Goal: Browse casually: Explore the website without a specific task or goal

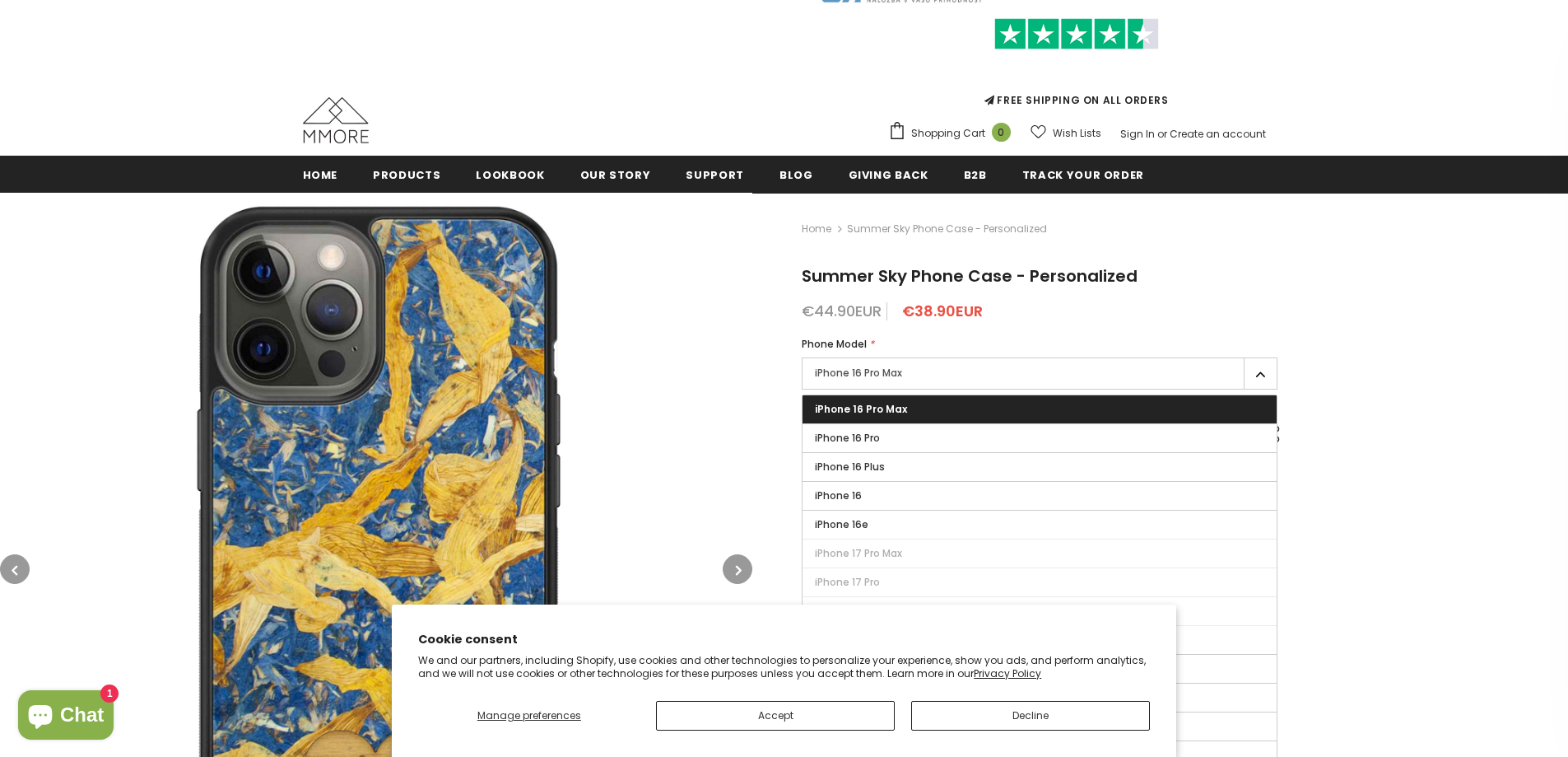
scroll to position [165, 0]
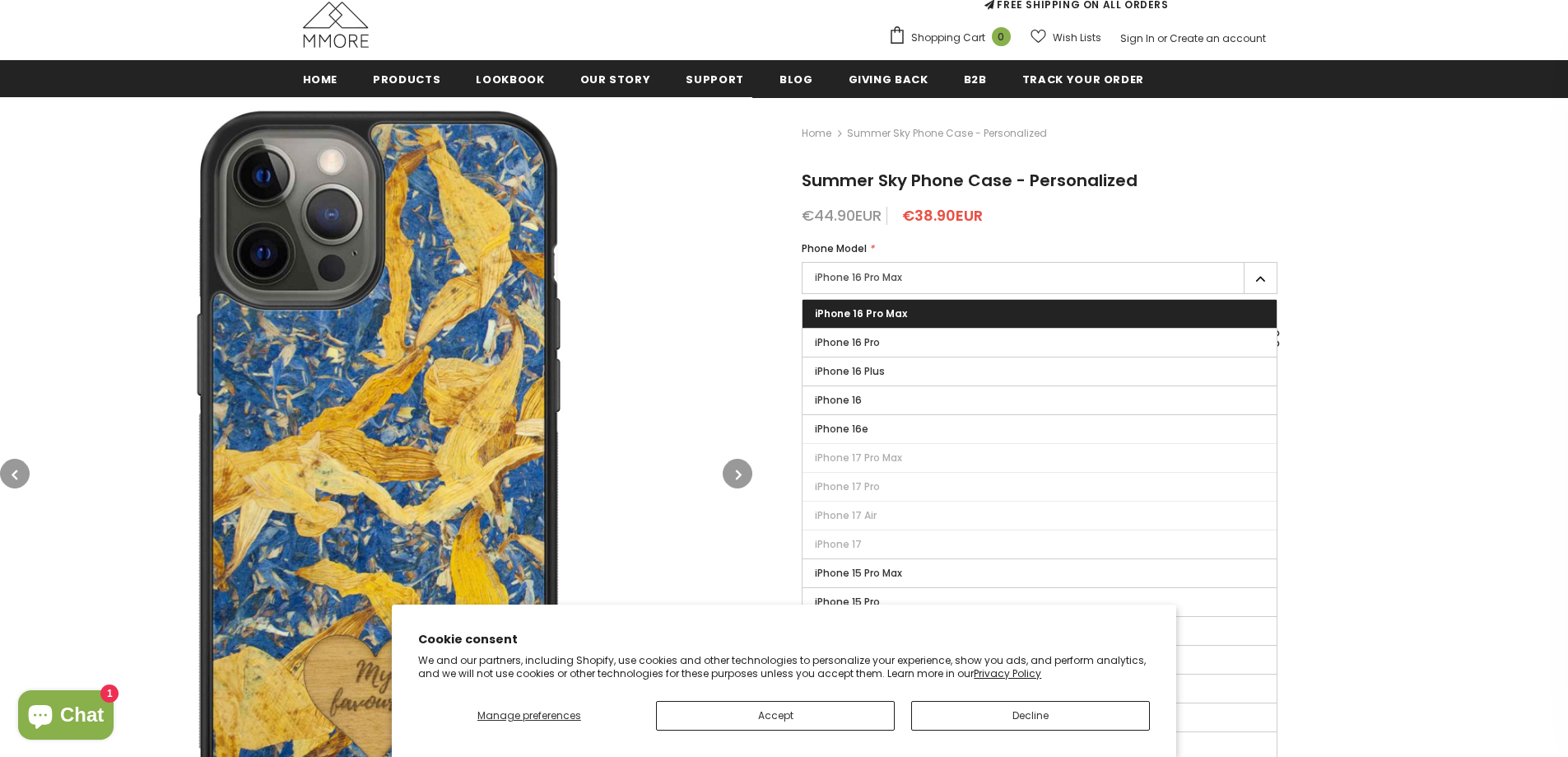
click at [1399, 427] on div "Home Summer Sky Phone Case - Personalized Summer Sky Phone Case - Personalized …" at bounding box center [1160, 486] width 816 height 778
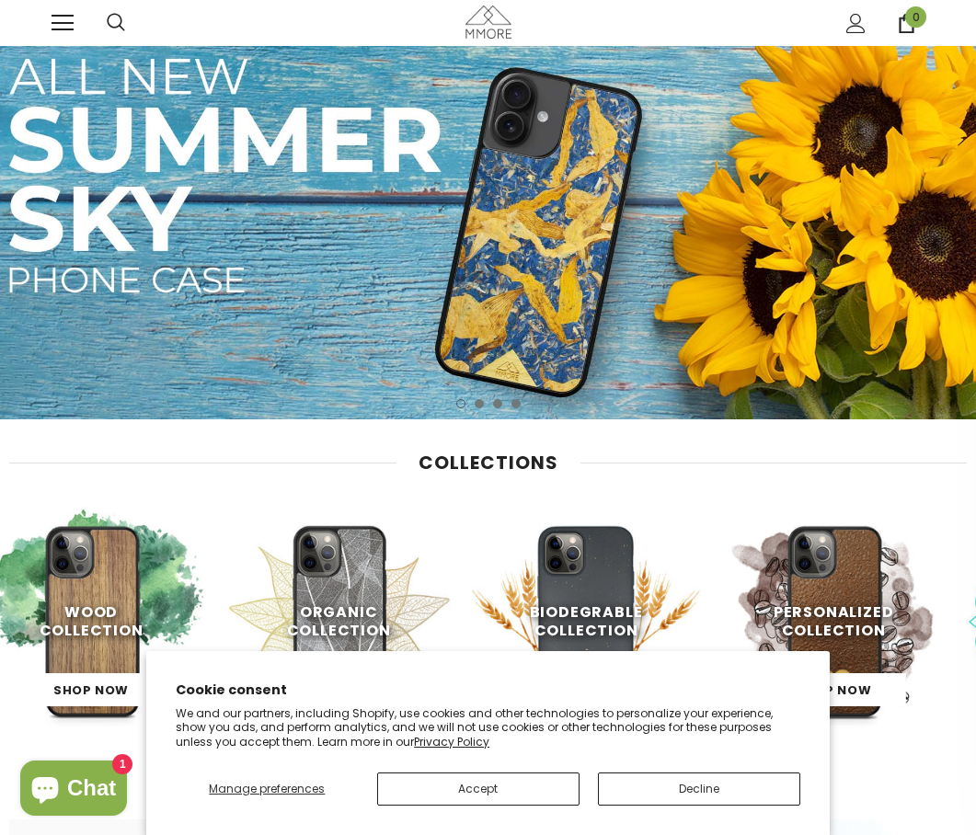
click at [572, 555] on img at bounding box center [586, 621] width 229 height 229
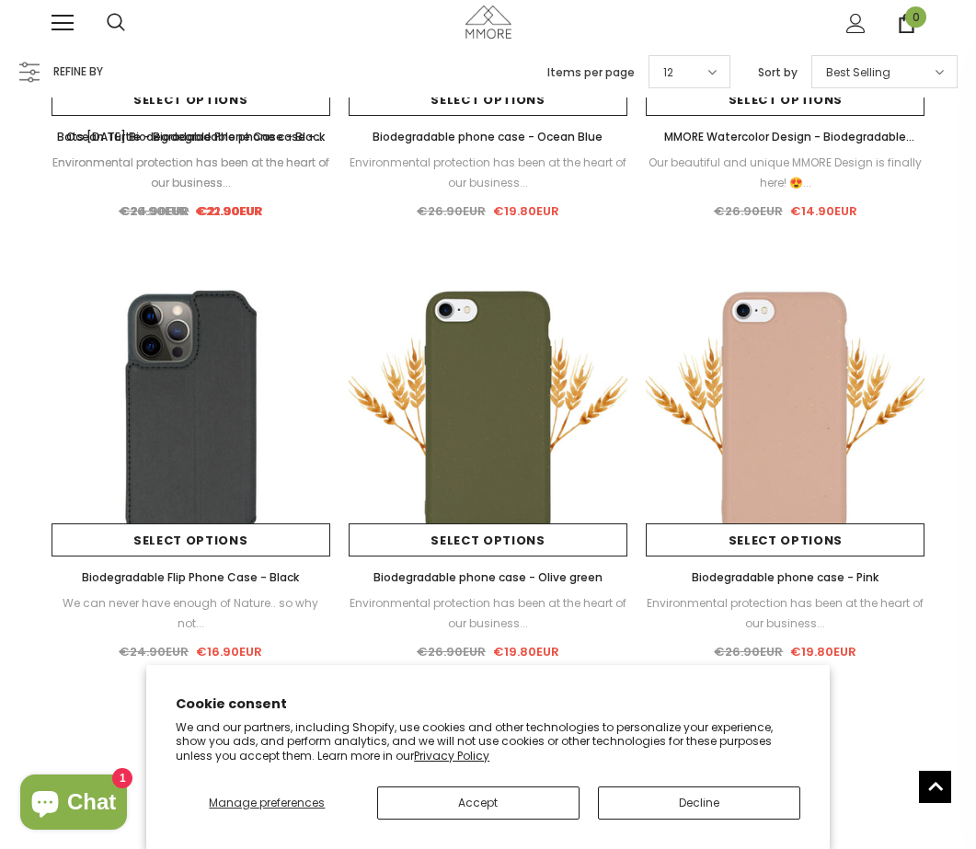
scroll to position [1564, 0]
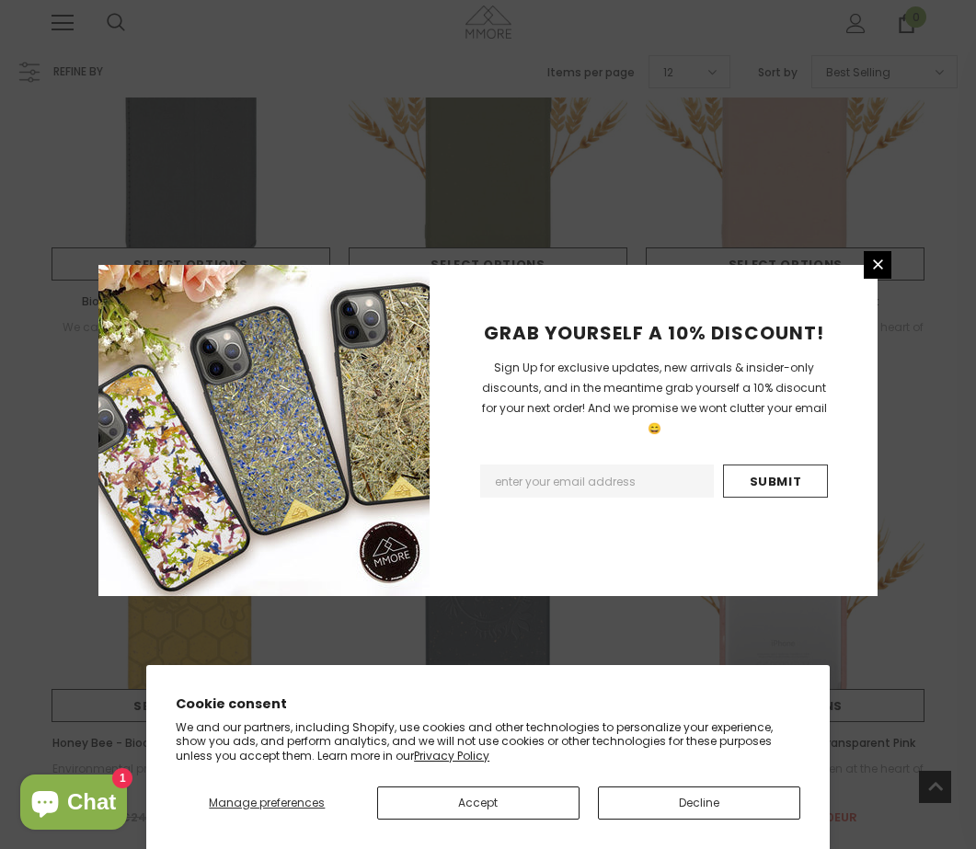
click at [639, 161] on div "GRAB YOURSELF A 10% DISCOUNT! Sign Up for exclusive updates, new arrivals & ins…" at bounding box center [488, 424] width 976 height 849
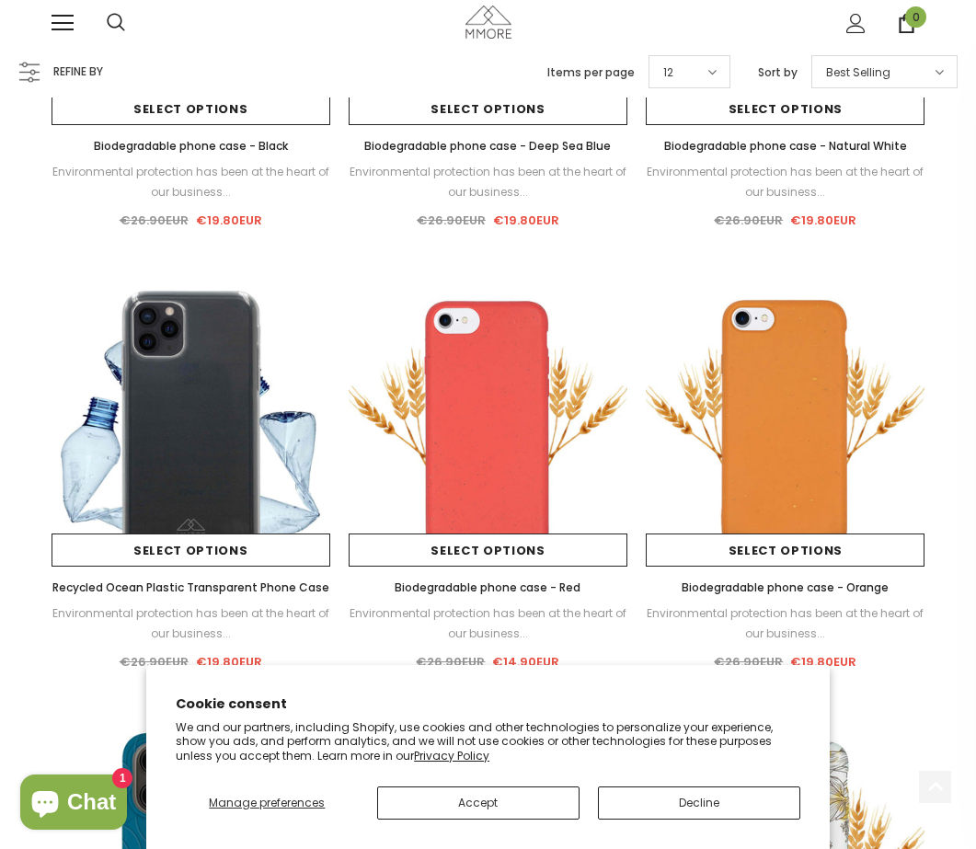
scroll to position [552, 0]
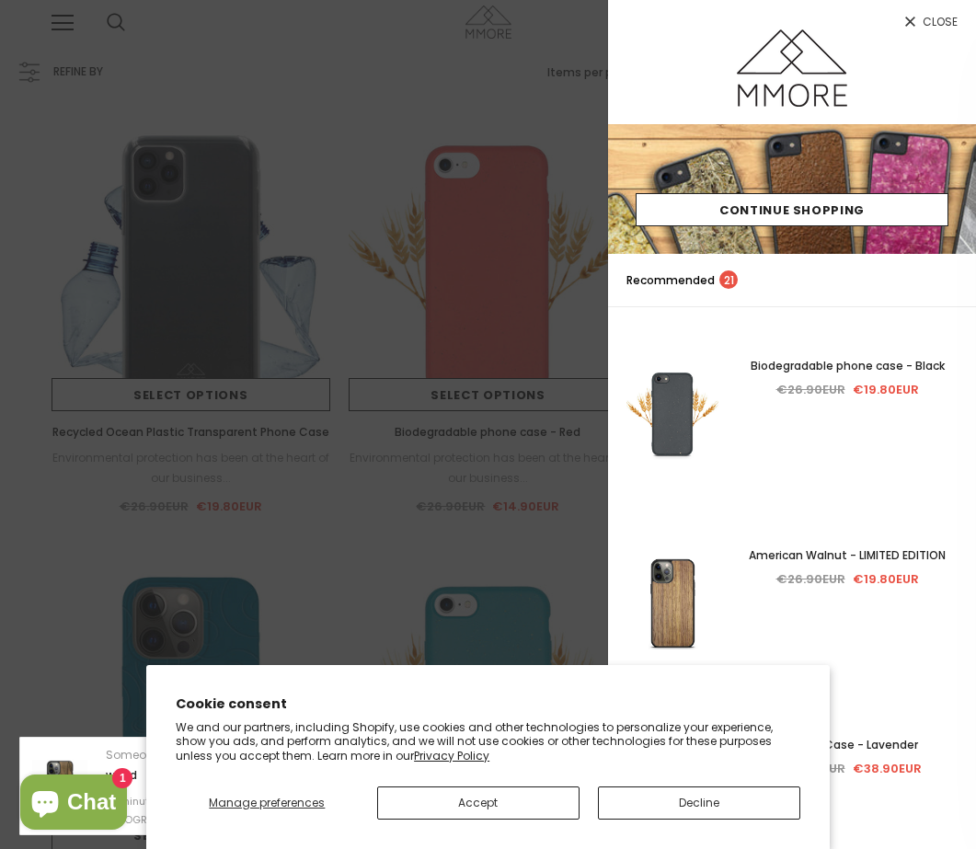
click at [359, 231] on div at bounding box center [488, 424] width 976 height 849
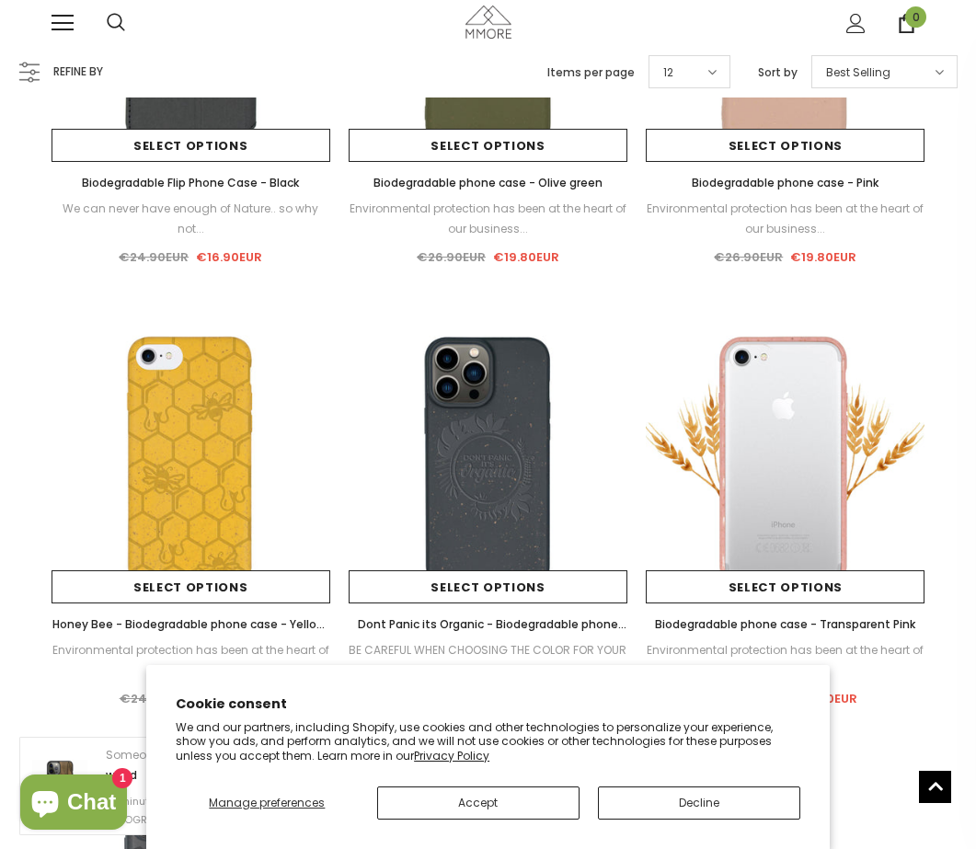
scroll to position [1840, 0]
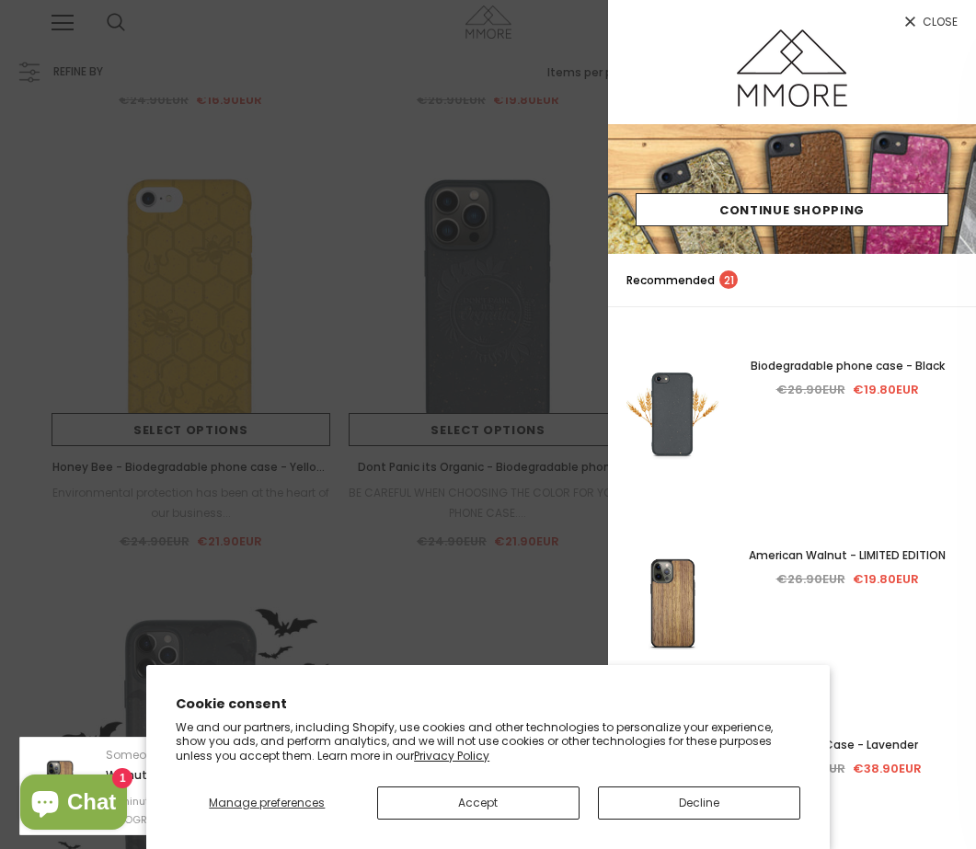
click at [423, 260] on div at bounding box center [488, 424] width 976 height 849
click at [362, 205] on div at bounding box center [488, 424] width 976 height 849
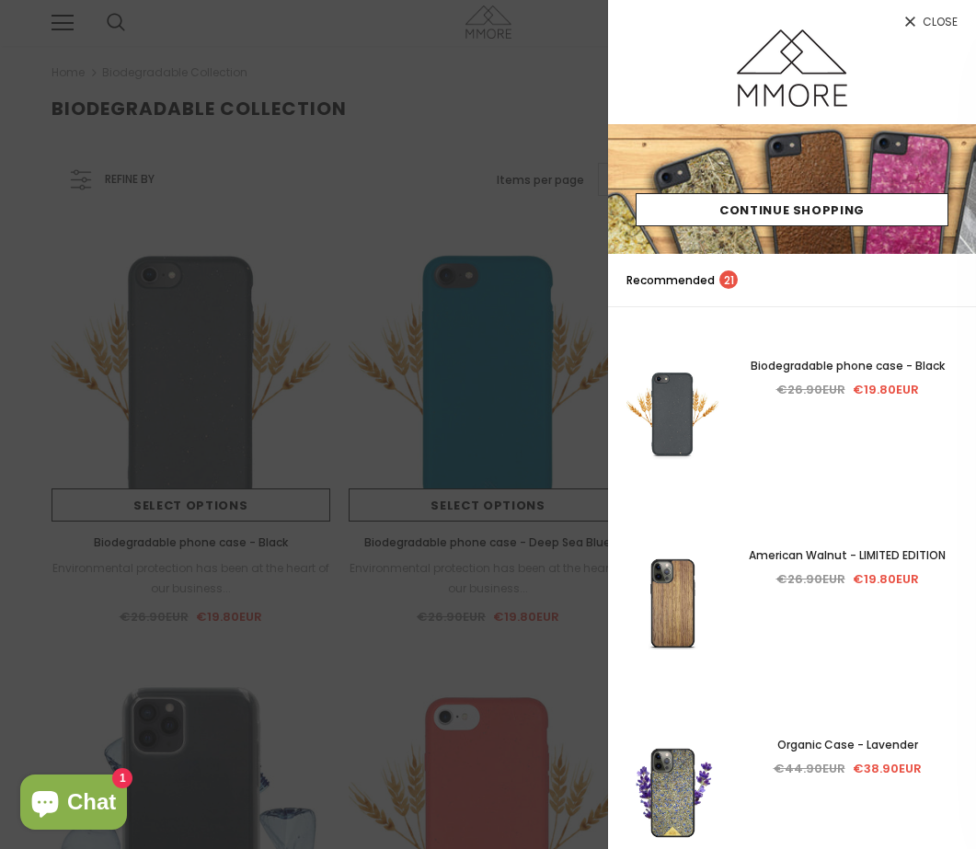
click at [517, 89] on div at bounding box center [488, 424] width 976 height 849
click at [340, 199] on div at bounding box center [488, 424] width 976 height 849
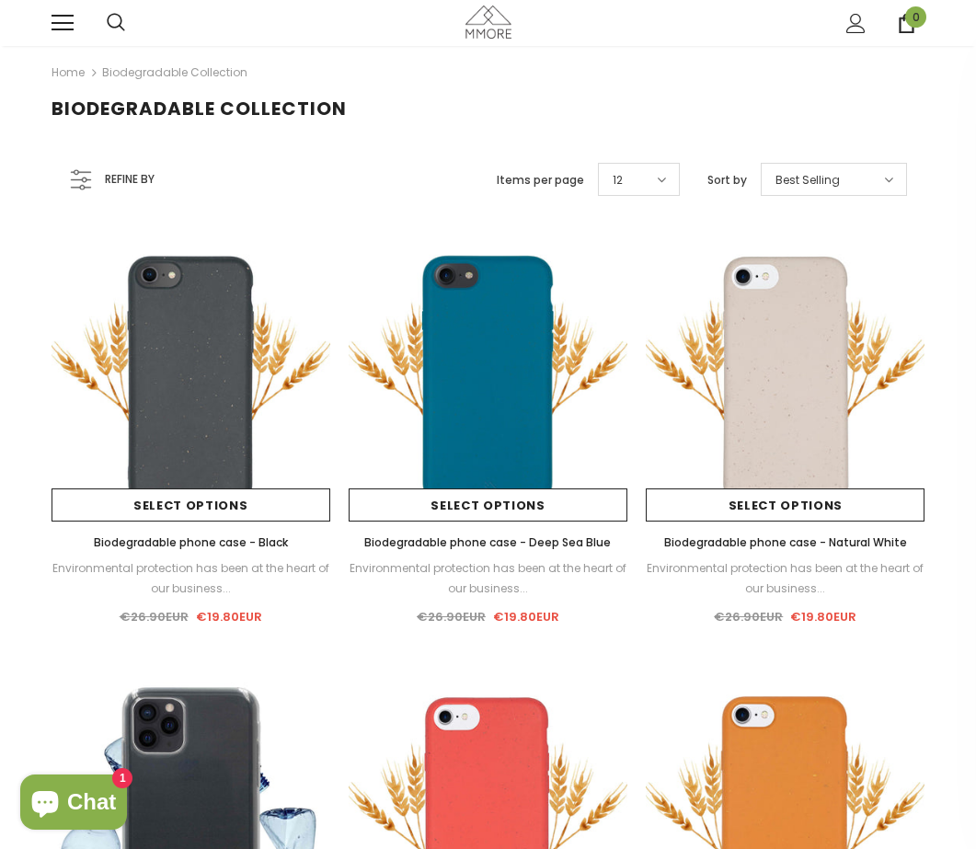
click at [73, 17] on span at bounding box center [63, 16] width 22 height 2
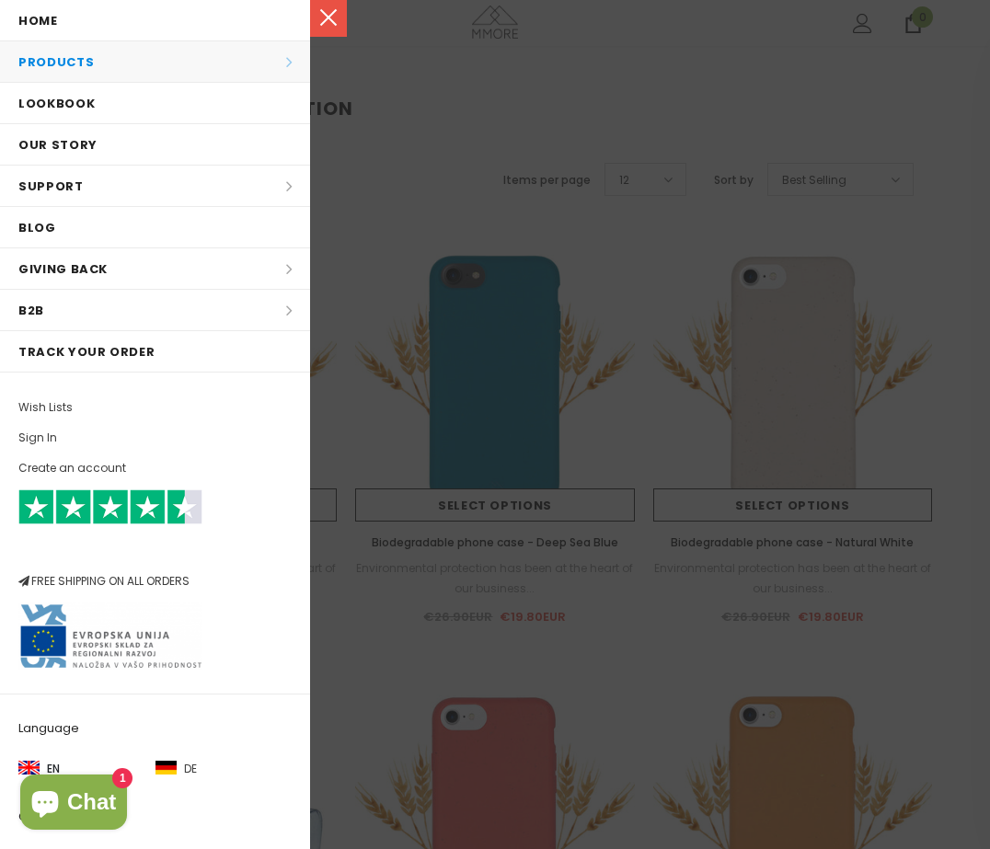
click at [187, 58] on li "Products Products All Products All Collections BUNDLES Organic Collection Wood …" at bounding box center [155, 61] width 310 height 41
click at [275, 66] on li "Products Products All Products All Collections BUNDLES Organic Collection Wood …" at bounding box center [155, 61] width 310 height 41
click at [432, 98] on div at bounding box center [495, 424] width 990 height 849
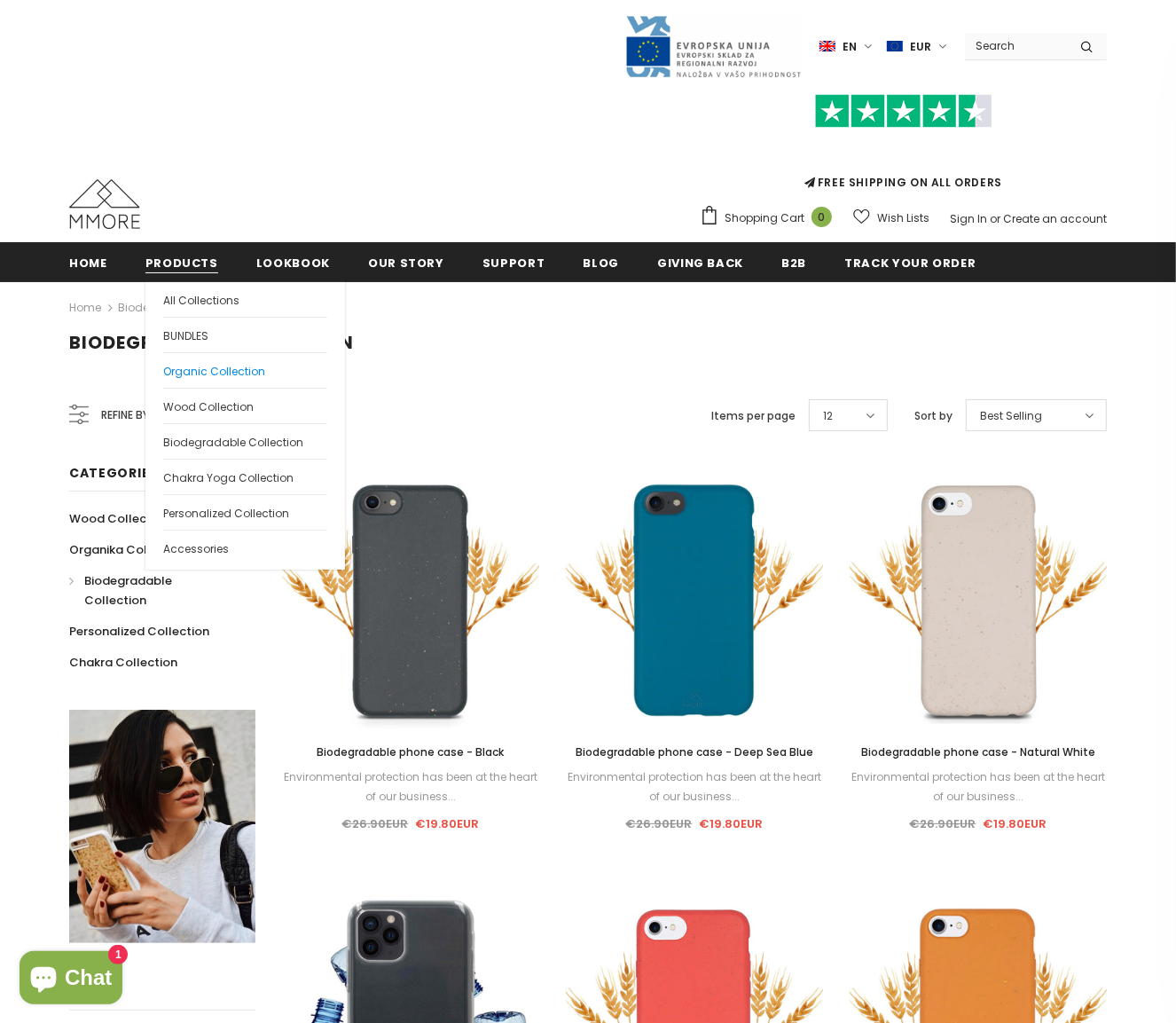
click at [214, 370] on span "Organic Collection" at bounding box center [214, 371] width 102 height 15
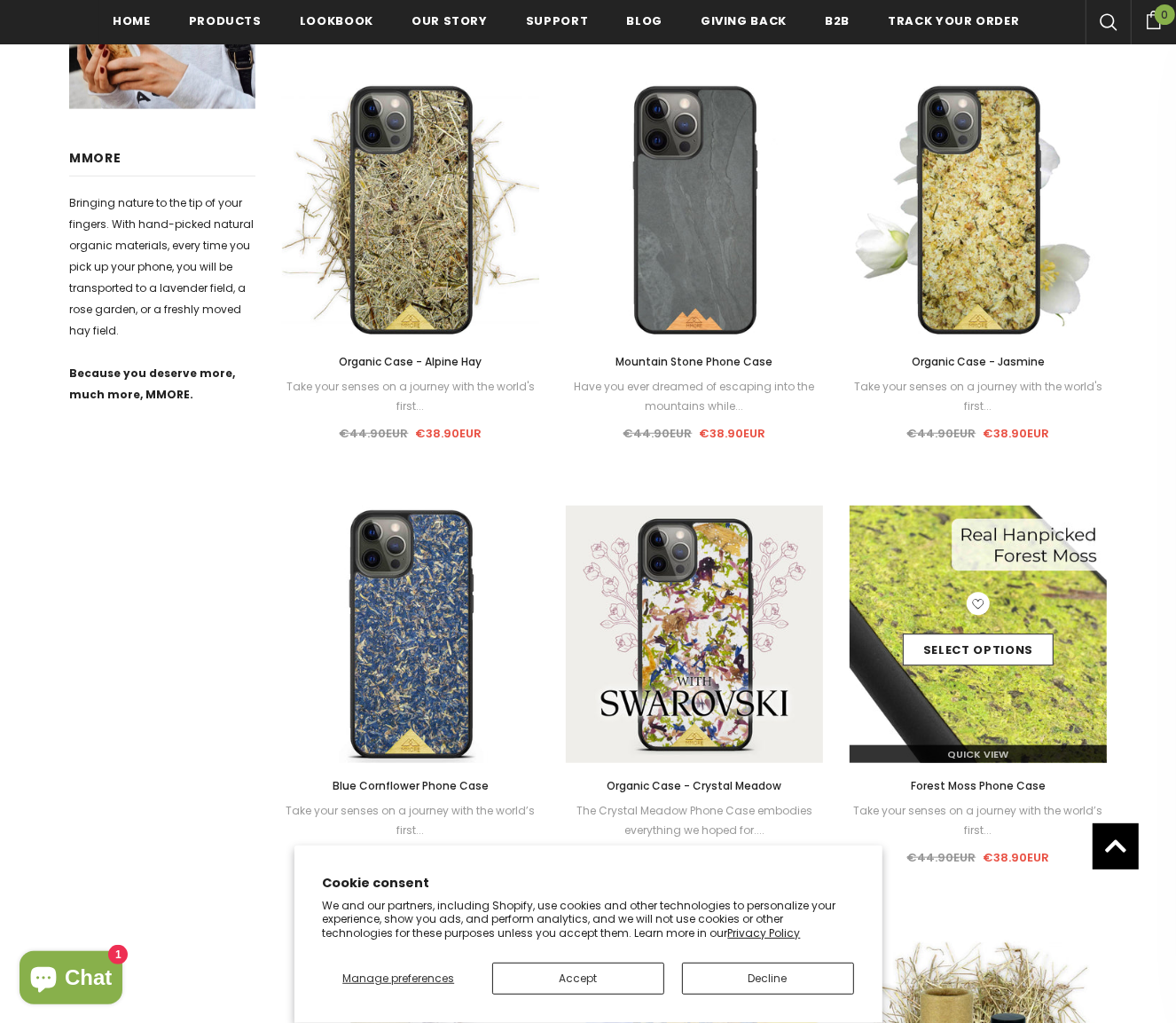
scroll to position [892, 0]
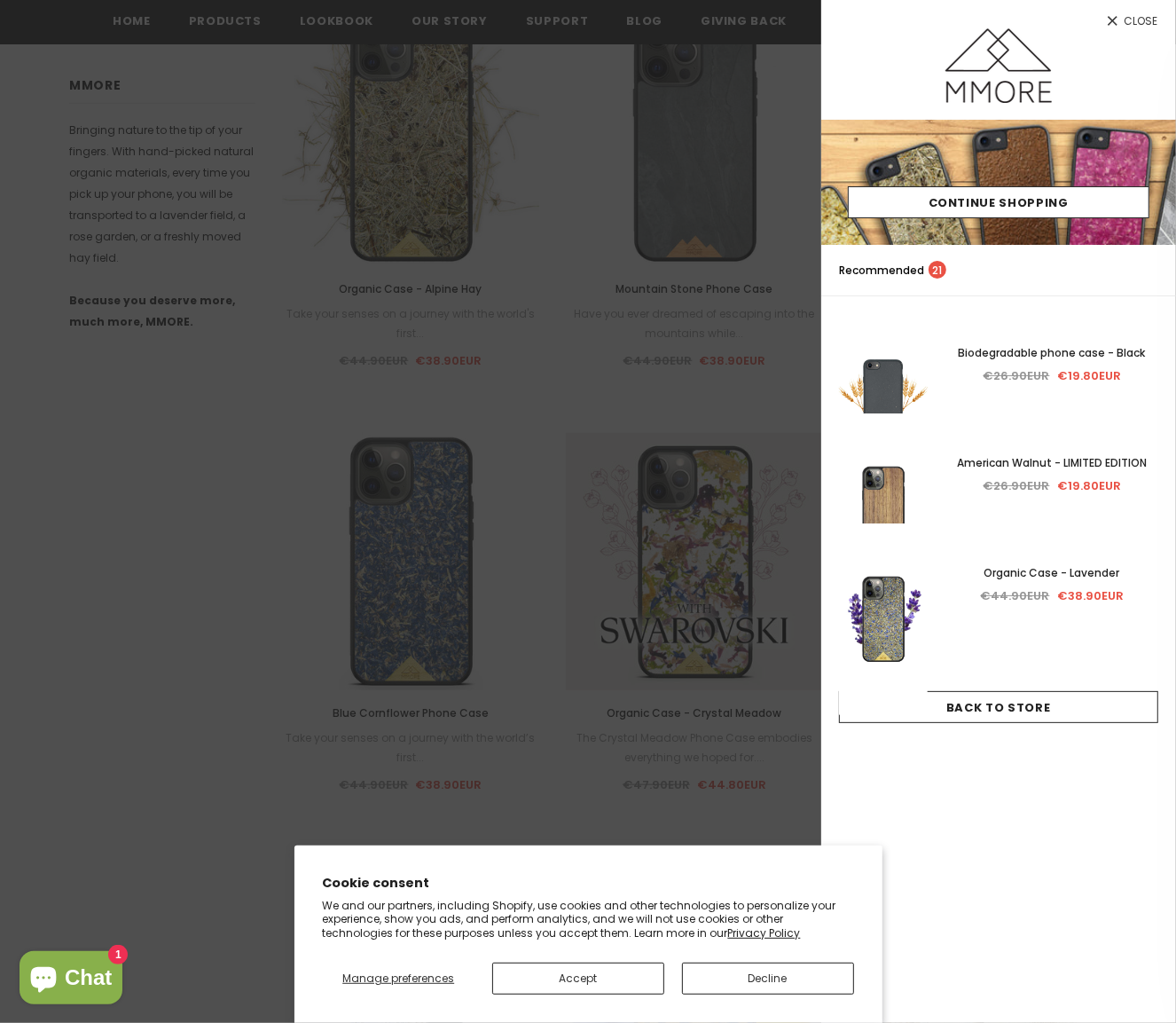
click at [404, 572] on div at bounding box center [588, 511] width 1176 height 1023
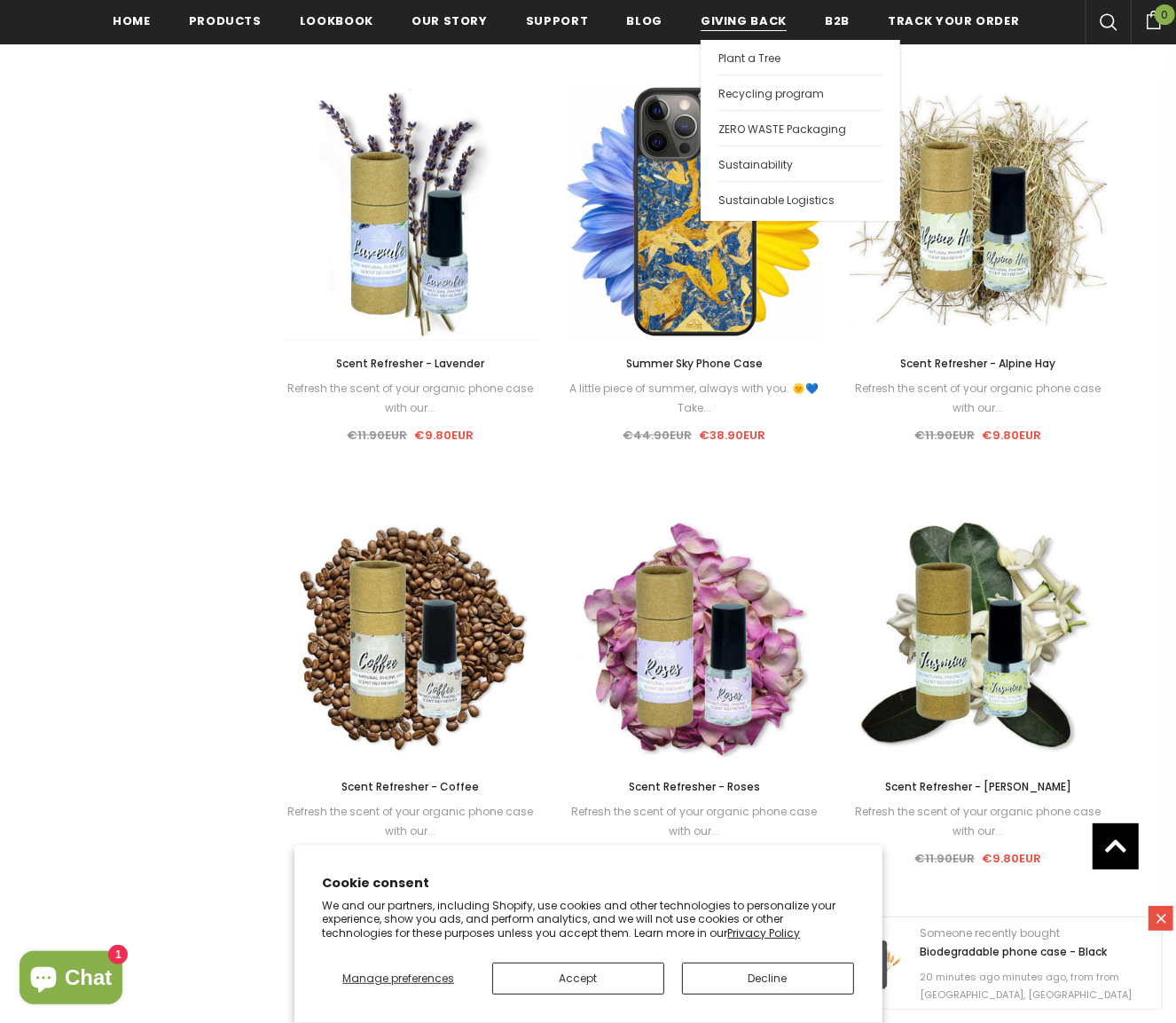
scroll to position [1668, 0]
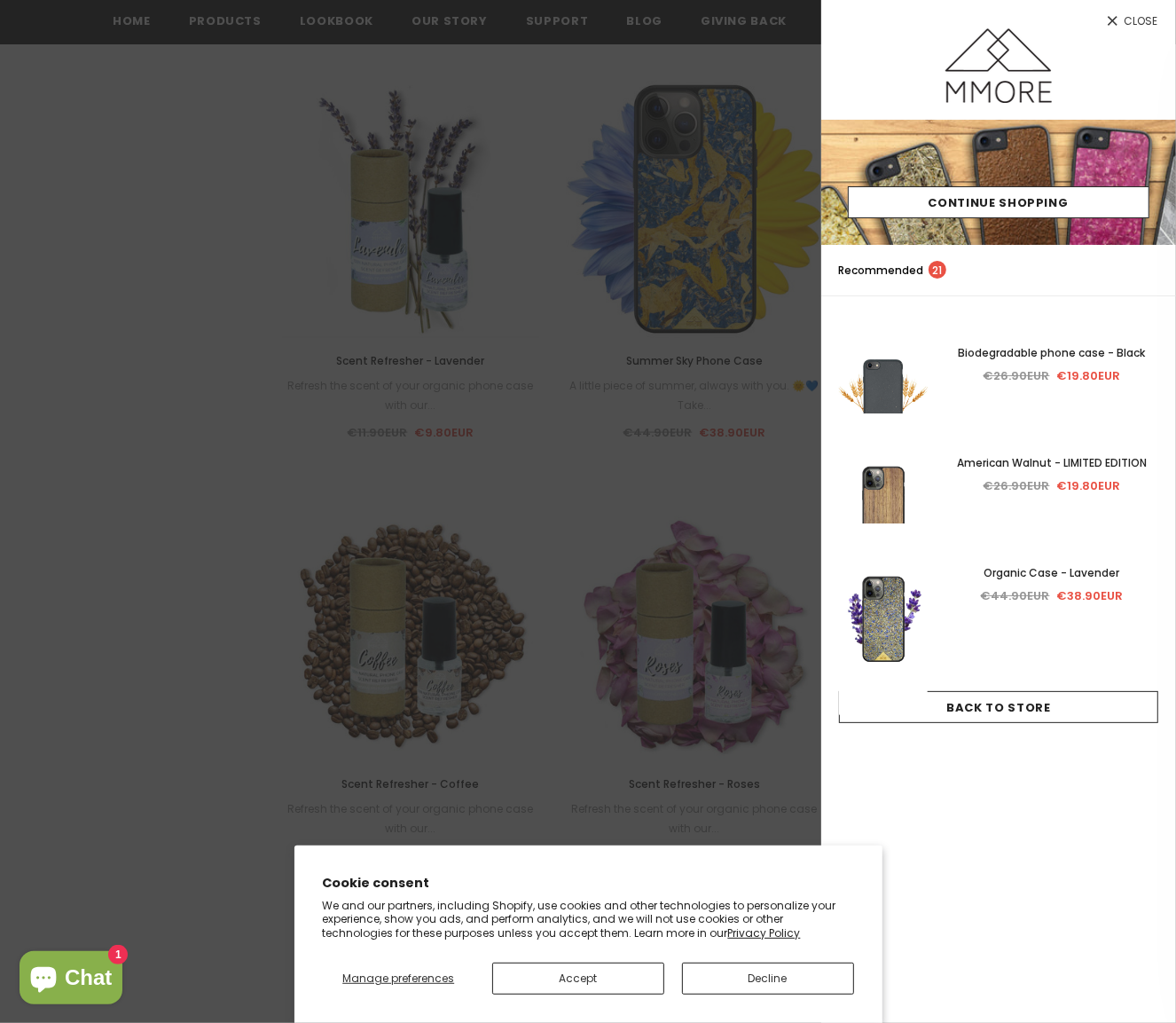
click at [192, 421] on div at bounding box center [588, 511] width 1176 height 1023
click at [244, 476] on div at bounding box center [588, 511] width 1176 height 1023
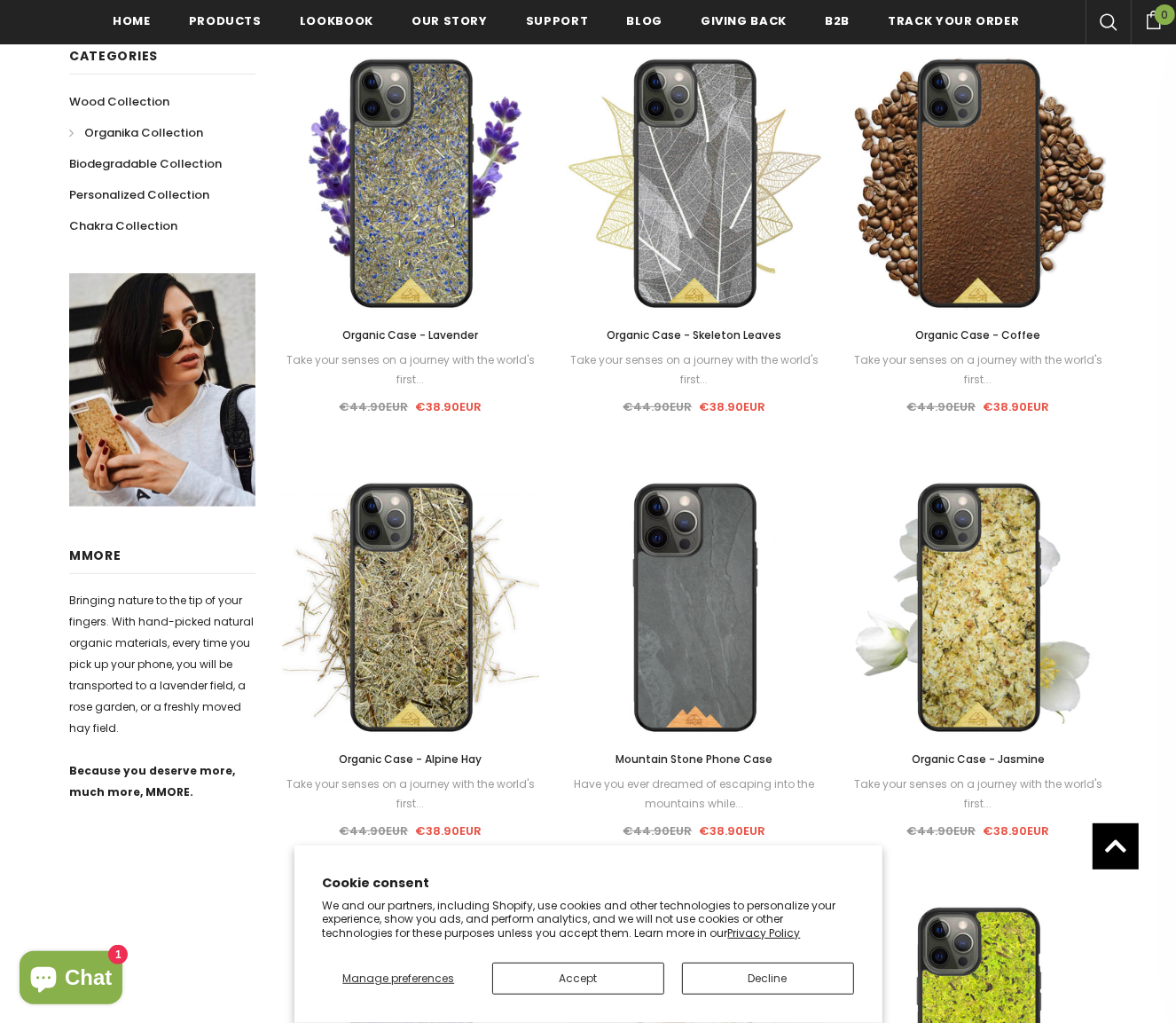
scroll to position [116, 0]
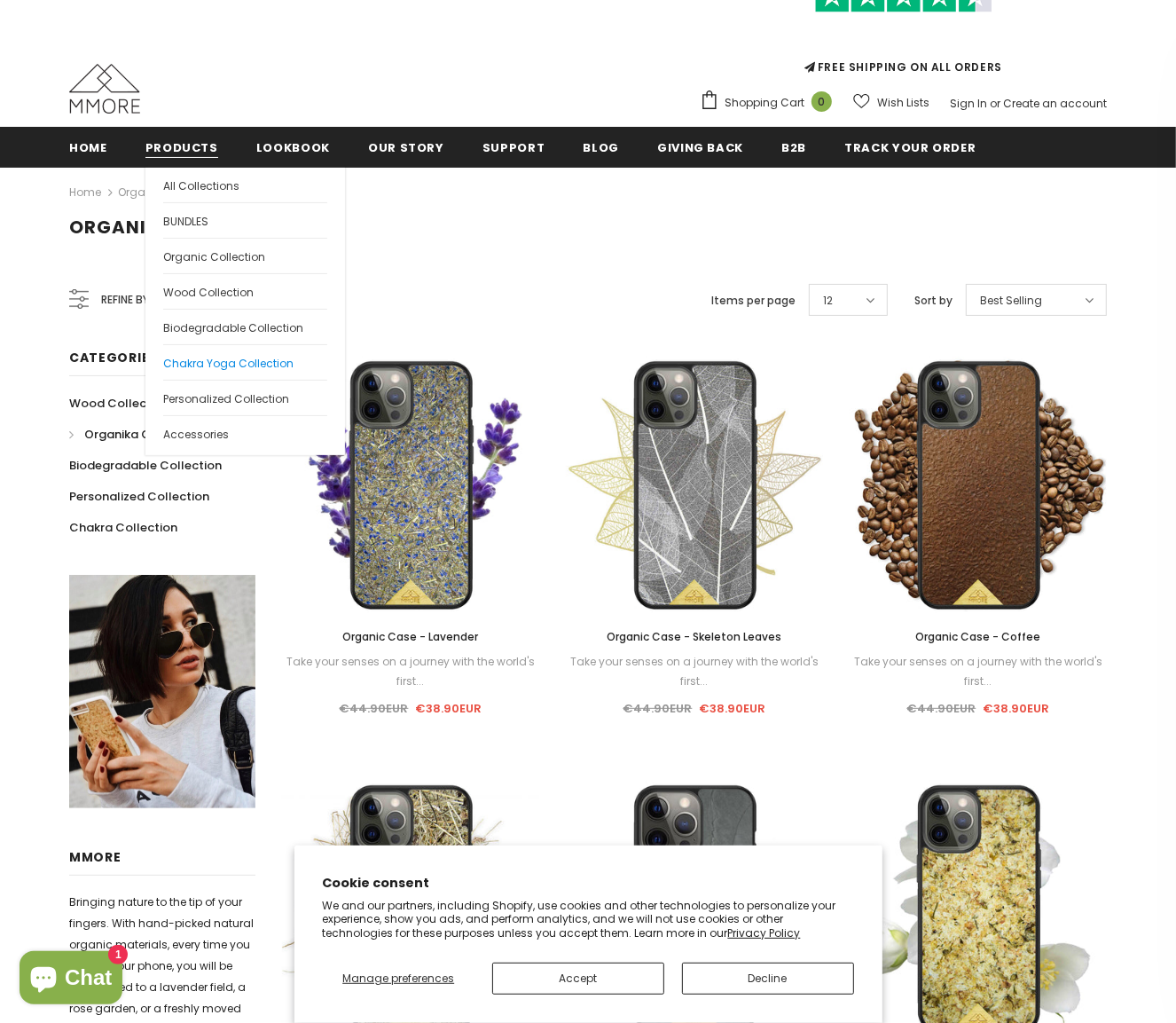
click at [227, 369] on span "Chakra Yoga Collection" at bounding box center [227, 363] width 130 height 15
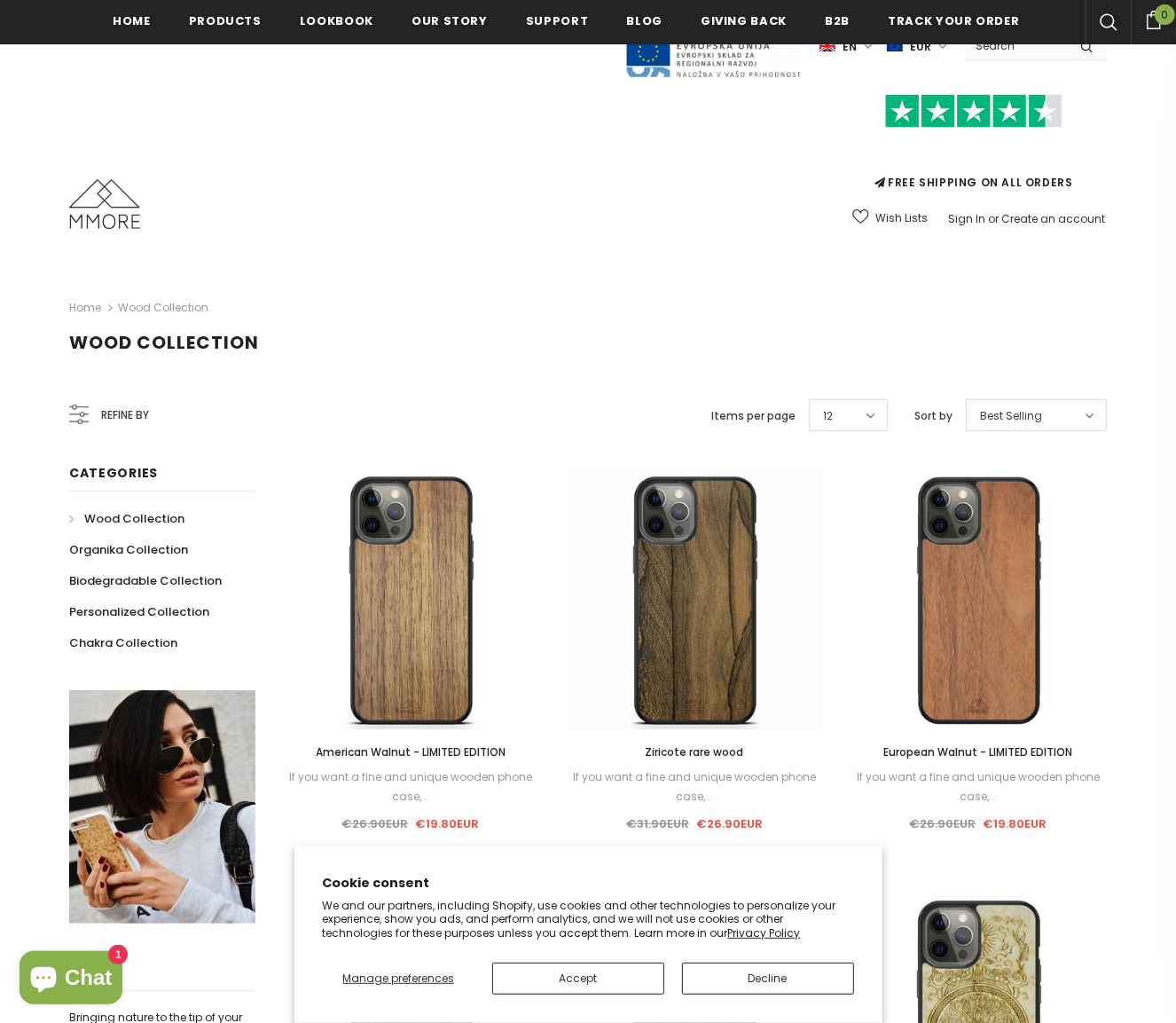
scroll to position [333, 0]
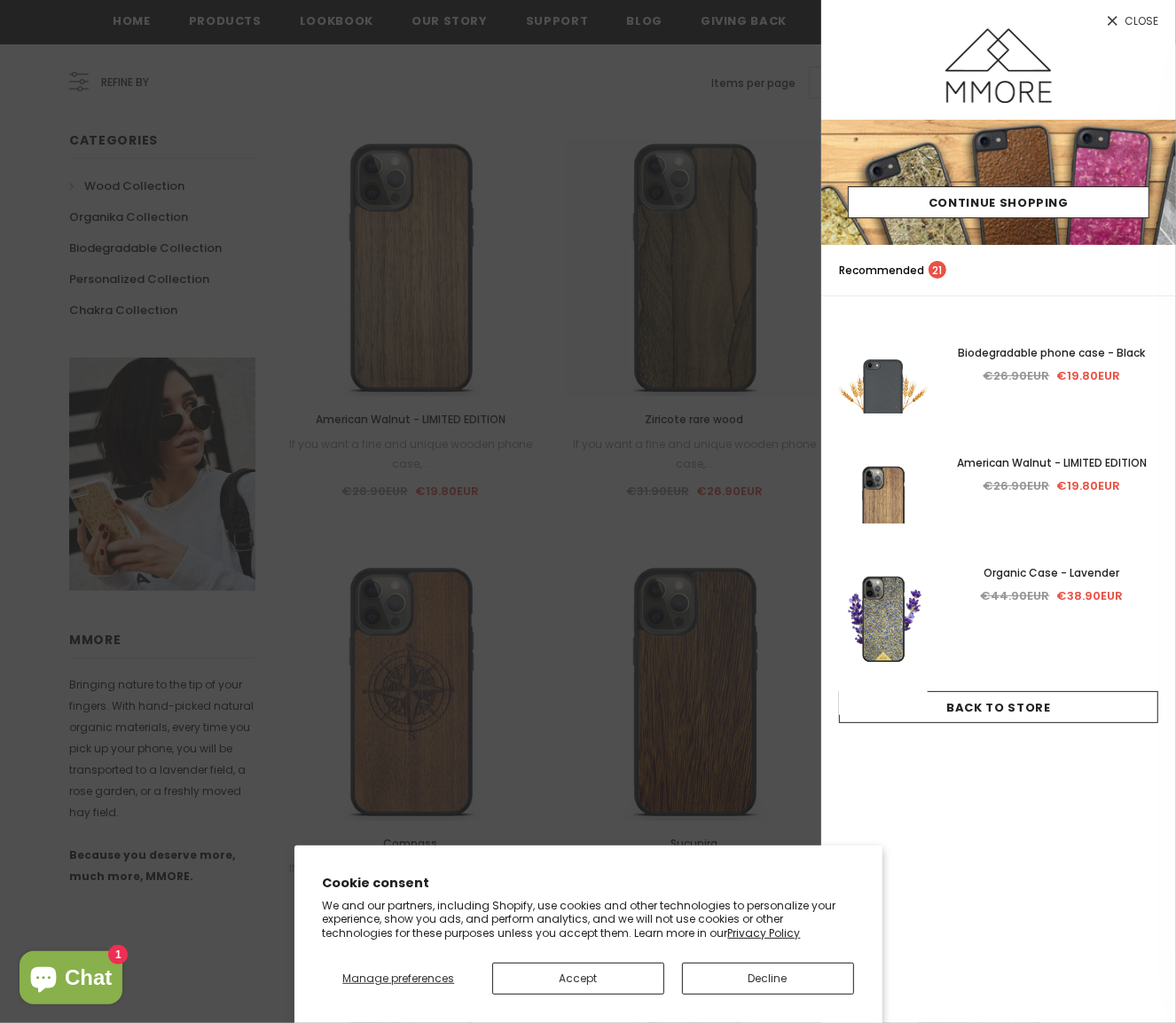
click at [511, 372] on div at bounding box center [588, 511] width 1176 height 1023
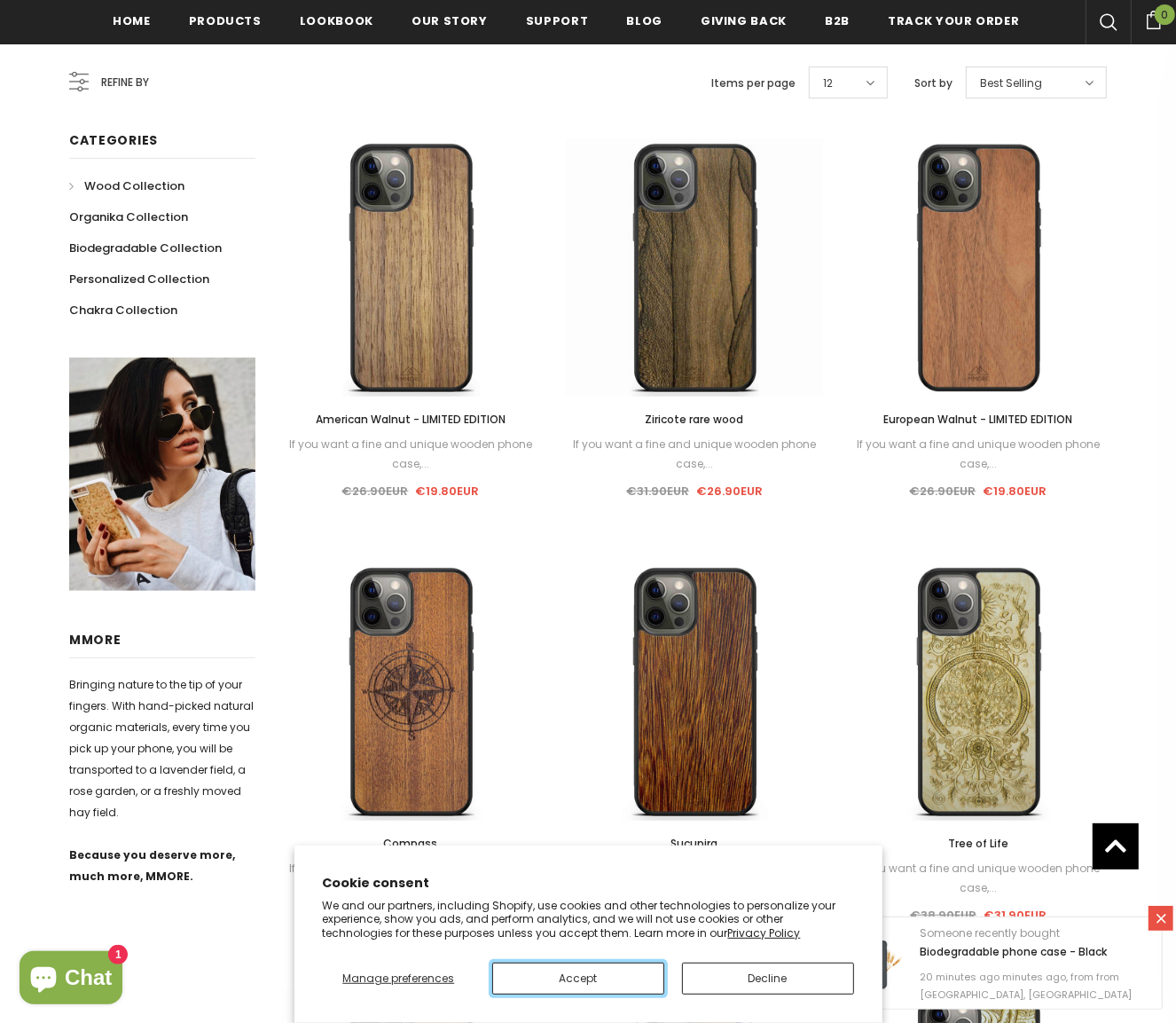
click at [571, 972] on button "Accept" at bounding box center [578, 978] width 172 height 32
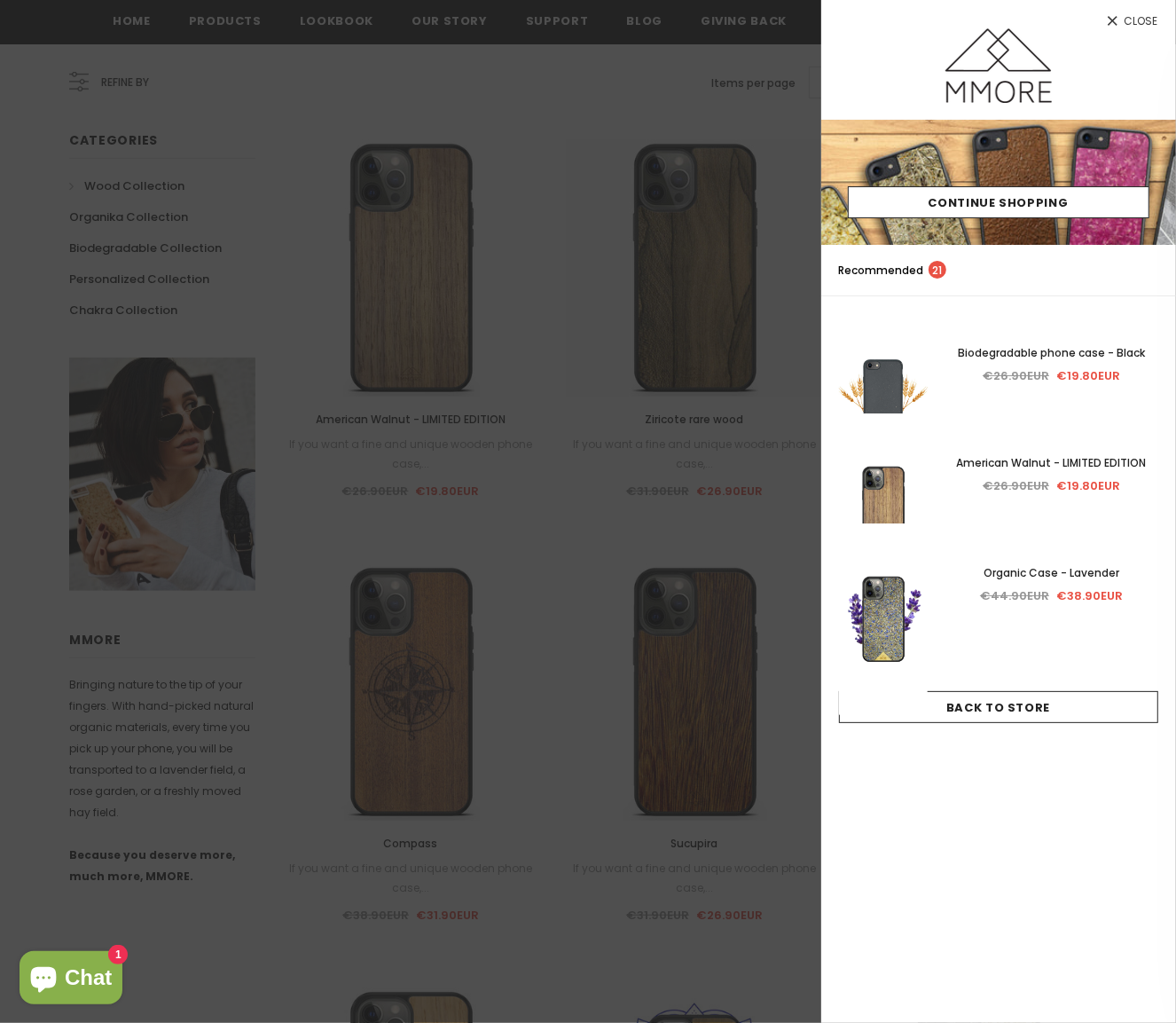
click at [220, 17] on div at bounding box center [588, 511] width 1176 height 1023
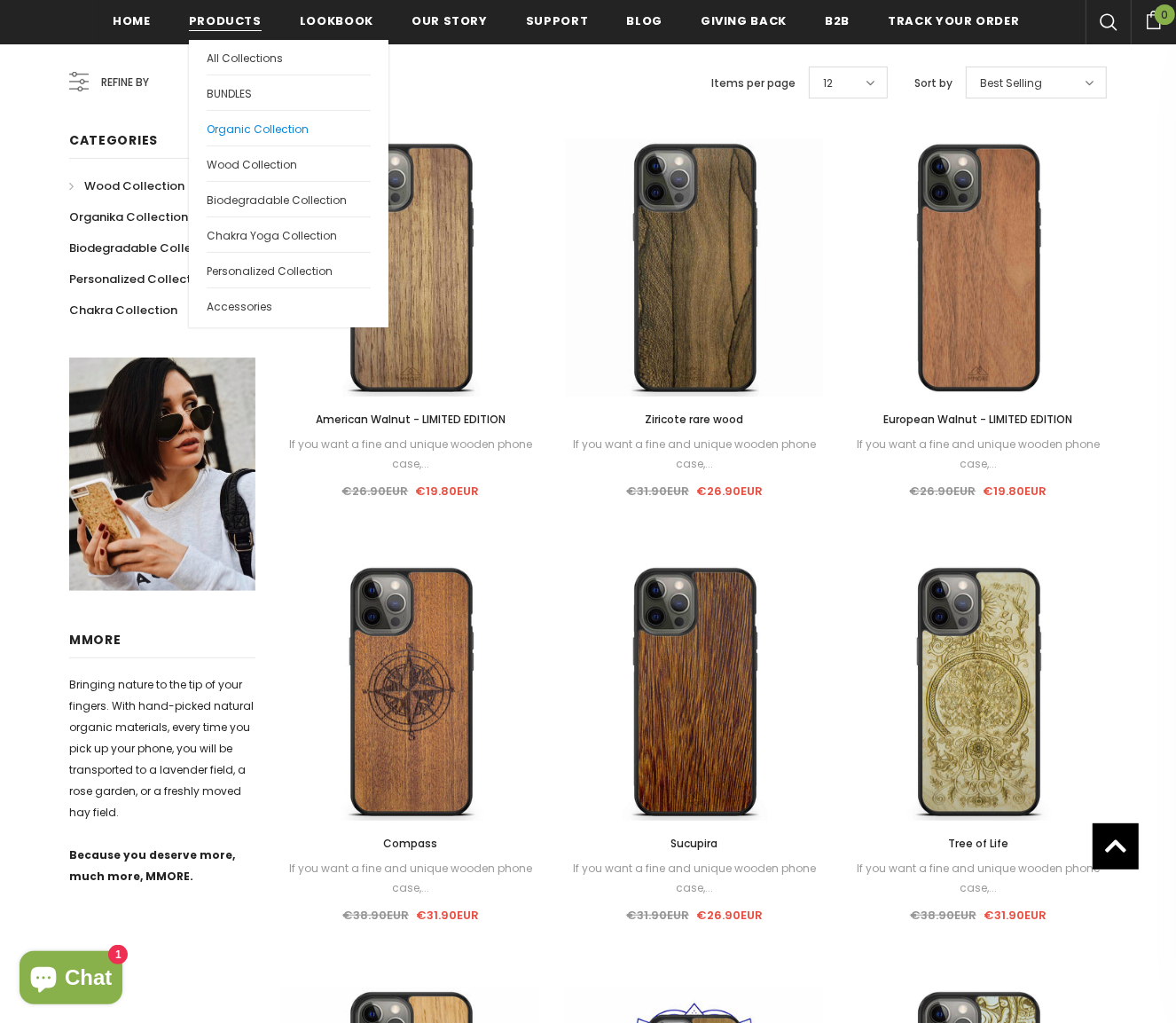
click at [257, 128] on span "Organic Collection" at bounding box center [257, 129] width 102 height 15
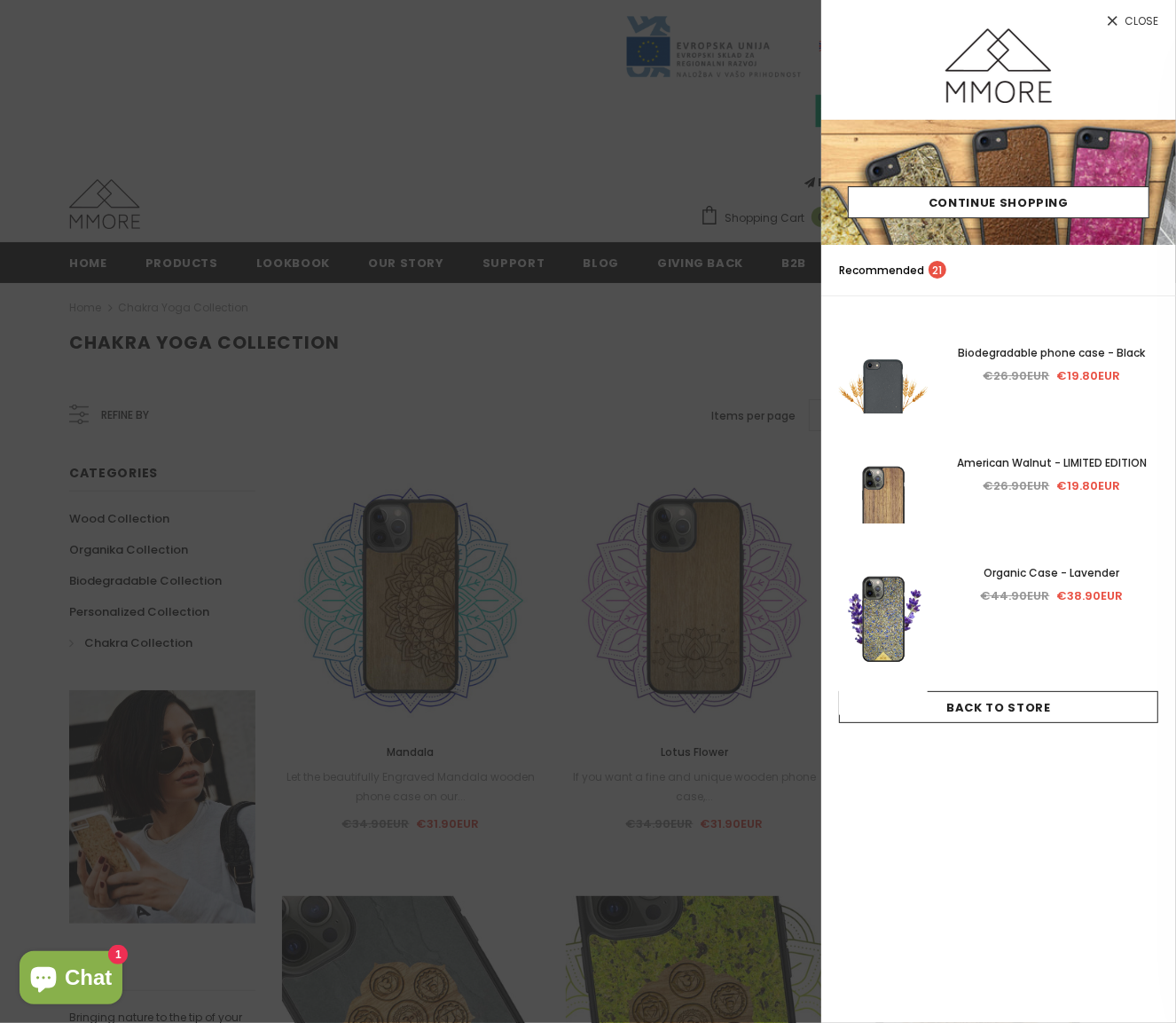
click at [483, 353] on div at bounding box center [588, 511] width 1176 height 1023
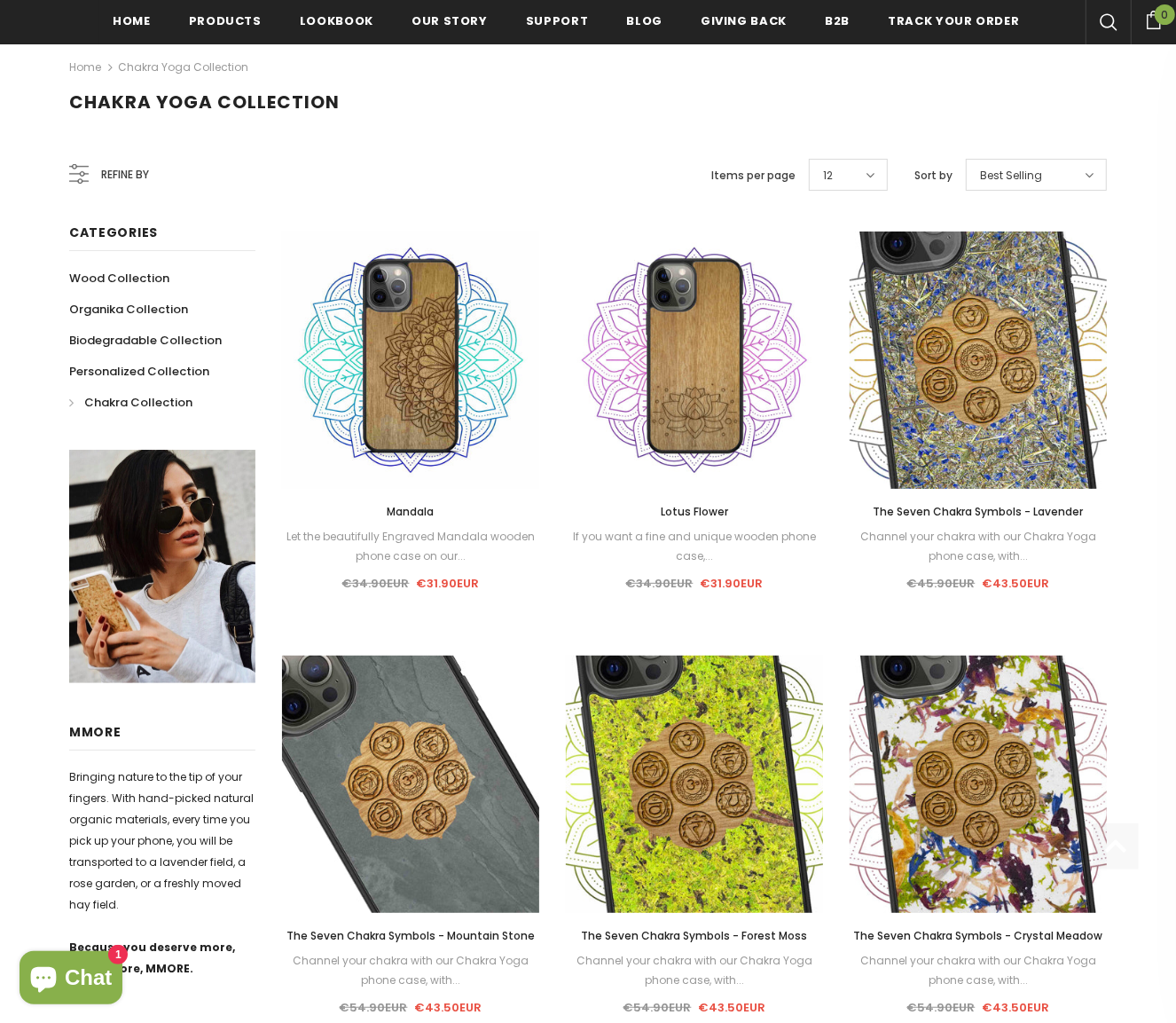
scroll to position [333, 0]
